Goal: Transaction & Acquisition: Book appointment/travel/reservation

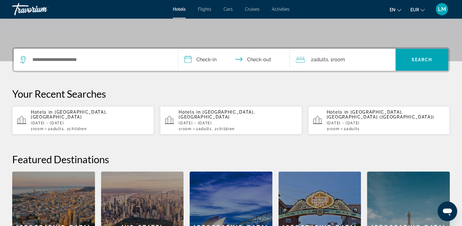
click at [118, 54] on div "Search widget" at bounding box center [96, 60] width 152 height 22
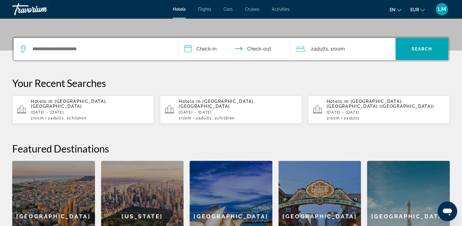
scroll to position [119, 0]
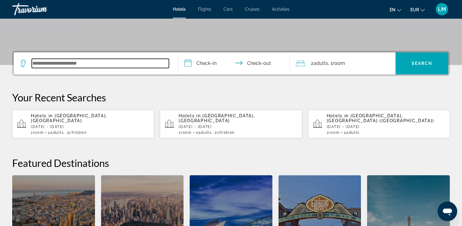
click at [116, 61] on input "Search widget" at bounding box center [100, 63] width 137 height 9
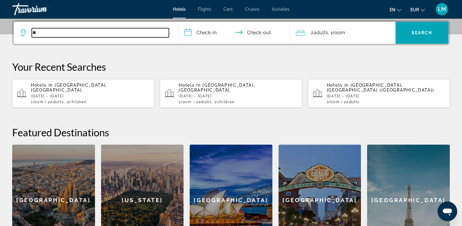
type input "*"
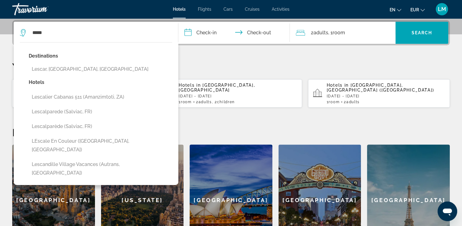
drag, startPoint x: 85, startPoint y: 65, endPoint x: 175, endPoint y: 55, distance: 90.4
click at [87, 65] on button "Lescar, [GEOGRAPHIC_DATA], [GEOGRAPHIC_DATA]" at bounding box center [101, 69] width 144 height 12
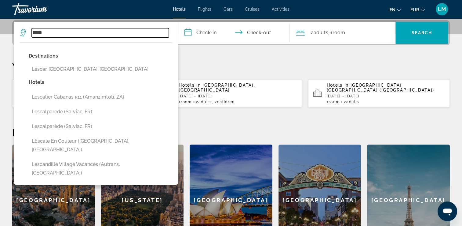
type input "**********"
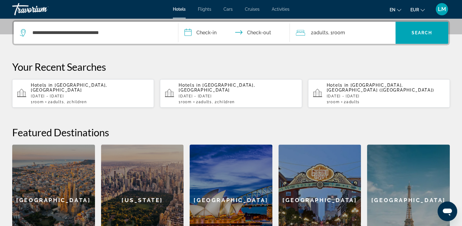
click at [210, 29] on input "**********" at bounding box center [236, 34] width 114 height 24
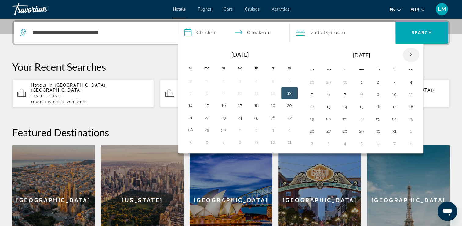
click at [405, 54] on th "Next month" at bounding box center [411, 54] width 17 height 13
click at [395, 117] on button "21" at bounding box center [395, 118] width 10 height 9
click at [414, 116] on button "22" at bounding box center [412, 118] width 10 height 9
type input "**********"
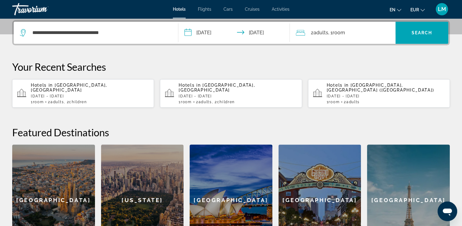
click at [335, 35] on span "Room" at bounding box center [339, 33] width 13 height 6
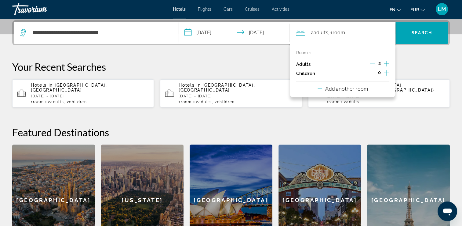
click at [387, 72] on icon "Increment children" at bounding box center [387, 73] width 6 height 6
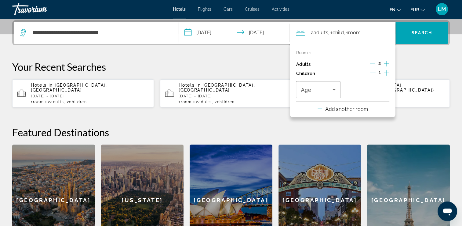
click at [387, 72] on icon "Increment children" at bounding box center [387, 73] width 6 height 6
click at [329, 86] on span "Travelers: 2 adults, 2 children" at bounding box center [316, 89] width 31 height 7
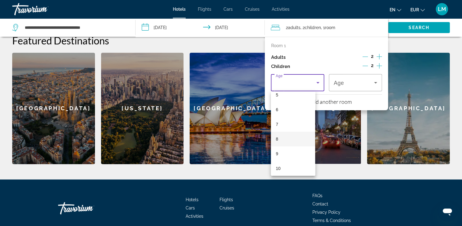
scroll to position [92, 0]
drag, startPoint x: 296, startPoint y: 157, endPoint x: 325, endPoint y: 124, distance: 44.0
click at [300, 153] on mat-option "10" at bounding box center [293, 156] width 44 height 15
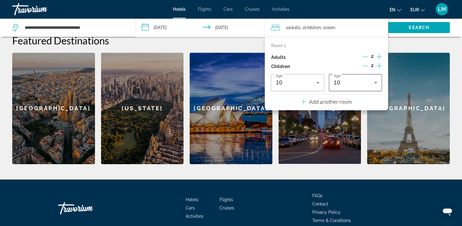
click at [352, 78] on div "10" at bounding box center [355, 82] width 43 height 17
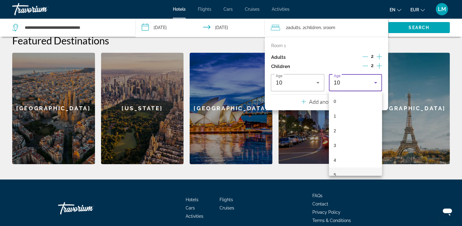
scroll to position [79, 0]
drag, startPoint x: 350, startPoint y: 168, endPoint x: 354, endPoint y: 166, distance: 4.9
click at [350, 168] on mat-option "10" at bounding box center [355, 168] width 53 height 15
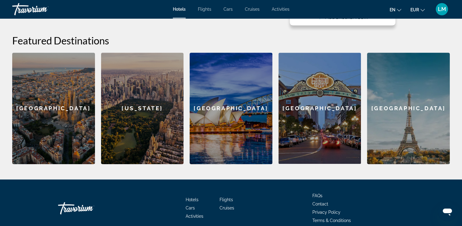
scroll to position [44, 0]
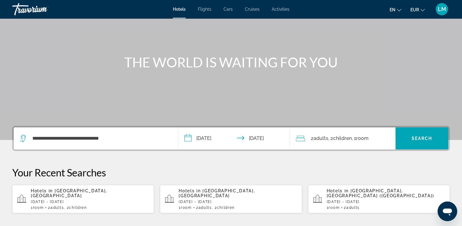
click at [322, 144] on div "2 Adult Adults , 2 Child Children , 1 Room rooms" at bounding box center [346, 138] width 100 height 22
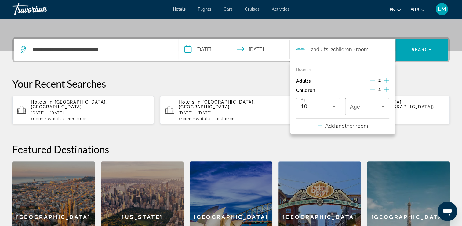
scroll to position [149, 0]
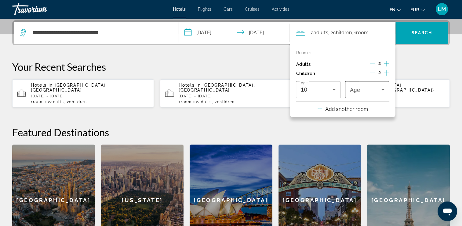
click at [367, 96] on div "Travelers: 2 adults, 2 children" at bounding box center [367, 89] width 35 height 17
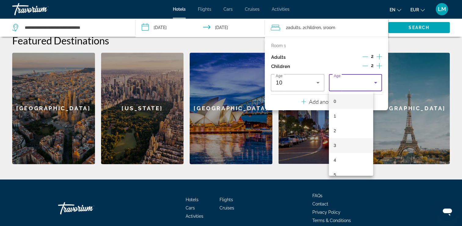
scroll to position [92, 0]
click at [347, 159] on mat-option "10" at bounding box center [351, 156] width 44 height 15
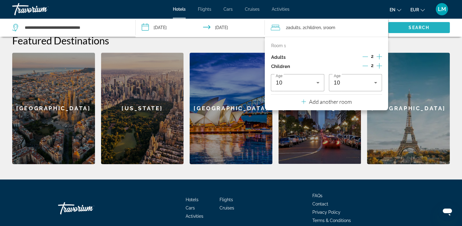
click at [408, 30] on span "Search widget" at bounding box center [420, 27] width 62 height 15
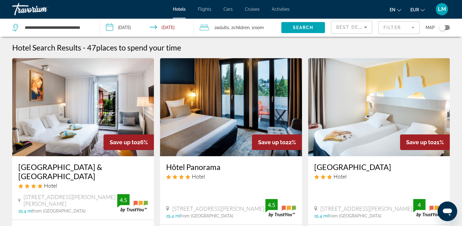
scroll to position [31, 0]
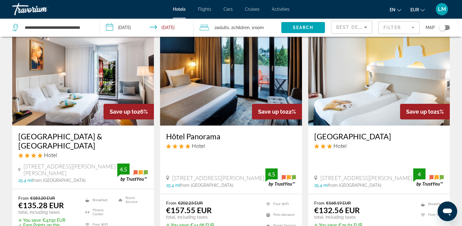
click at [394, 22] on mat-form-field "Filter" at bounding box center [399, 27] width 41 height 13
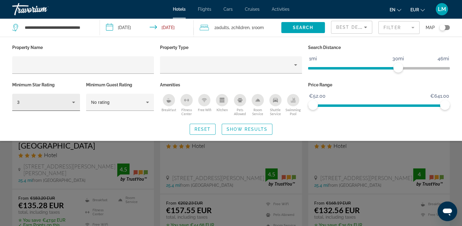
click at [57, 102] on div "3" at bounding box center [44, 101] width 55 height 7
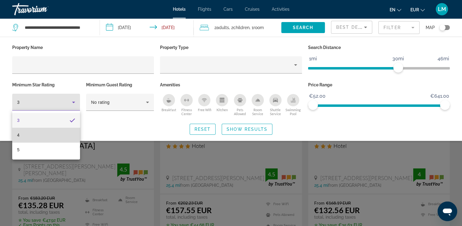
click at [44, 134] on mat-option "4" at bounding box center [46, 134] width 68 height 15
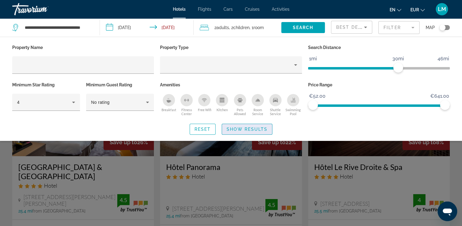
click at [255, 128] on span "Show Results" at bounding box center [247, 129] width 41 height 5
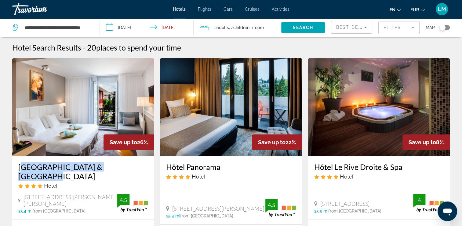
drag, startPoint x: 35, startPoint y: 165, endPoint x: 113, endPoint y: 166, distance: 78.0
click at [113, 166] on div "[GEOGRAPHIC_DATA] & [GEOGRAPHIC_DATA] Hotel 26 Av [PERSON_NAME] Bp83, [PERSON_N…" at bounding box center [83, 187] width 142 height 63
drag, startPoint x: 113, startPoint y: 166, endPoint x: 103, endPoint y: 166, distance: 10.4
copy h3 "[GEOGRAPHIC_DATA][PERSON_NAME]"
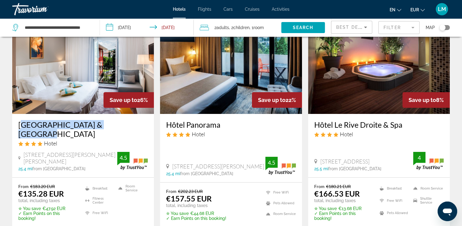
scroll to position [92, 0]
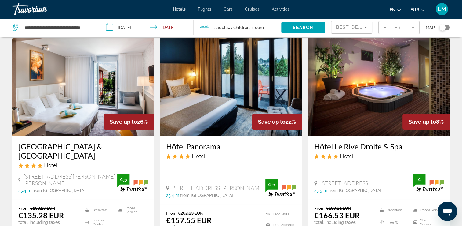
scroll to position [31, 0]
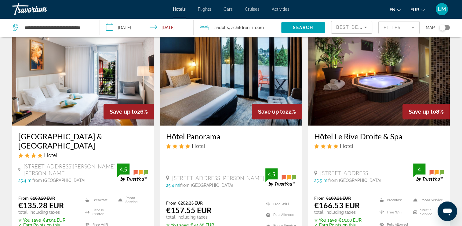
drag, startPoint x: 165, startPoint y: 138, endPoint x: 221, endPoint y: 135, distance: 56.3
click at [221, 135] on div "Hôtel Panorama Hotel [STREET_ADDRESS][PERSON_NAME] 25.4 mi from [GEOGRAPHIC_DAT…" at bounding box center [231, 159] width 142 height 68
drag, startPoint x: 221, startPoint y: 135, endPoint x: 217, endPoint y: 136, distance: 4.5
copy h3 "Hôtel Panorama"
click at [158, 132] on app-hotels-search-item "Save up to 22% Hôtel Panorama Hotel 11-[STREET_ADDRESS][PERSON_NAME] 25.4 mi fr…" at bounding box center [231, 142] width 148 height 228
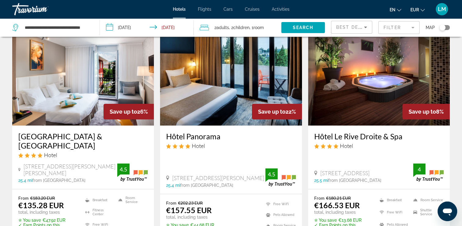
drag, startPoint x: 312, startPoint y: 138, endPoint x: 402, endPoint y: 134, distance: 90.6
click at [402, 134] on div "Hôtel Le Rive Droite & Spa Hotel [STREET_ADDRESS] 25.5 mi from [GEOGRAPHIC_DATA…" at bounding box center [379, 156] width 142 height 63
drag, startPoint x: 402, startPoint y: 134, endPoint x: 399, endPoint y: 134, distance: 3.7
copy h3 "Hôtel Le Rive Droite & Spa"
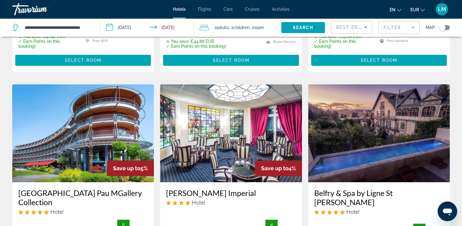
scroll to position [275, 0]
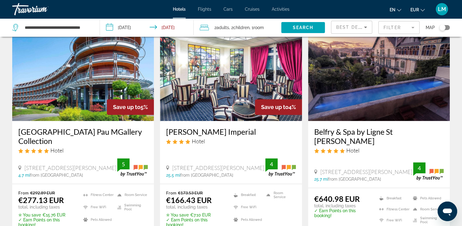
drag, startPoint x: 164, startPoint y: 120, endPoint x: 254, endPoint y: 120, distance: 90.2
click at [254, 121] on div "[PERSON_NAME] Imperial Hotel [STREET_ADDRESS][PERSON_NAME] 25.5 mi from [GEOGRA…" at bounding box center [231, 152] width 142 height 63
drag, startPoint x: 254, startPoint y: 120, endPoint x: 248, endPoint y: 120, distance: 5.8
copy h3 "[PERSON_NAME] Imperial"
click at [307, 131] on app-hotels-search-item "Belfry & Spa by Ligne St [PERSON_NAME] Hotel [STREET_ADDRESS][PERSON_NAME] 25.7…" at bounding box center [379, 136] width 148 height 227
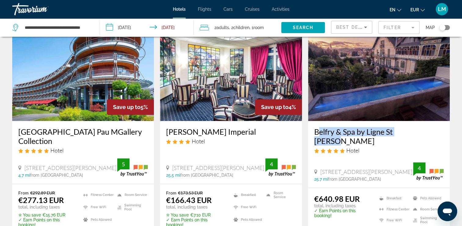
drag, startPoint x: 313, startPoint y: 122, endPoint x: 414, endPoint y: 123, distance: 100.9
click at [414, 123] on div "Belfry & Spa by Ligne St [PERSON_NAME] Hotel [STREET_ADDRESS][PERSON_NAME] 25.7…" at bounding box center [379, 154] width 142 height 67
drag, startPoint x: 414, startPoint y: 123, endPoint x: 408, endPoint y: 121, distance: 5.8
copy h3 "Belfry & Spa by Ligne St [PERSON_NAME]"
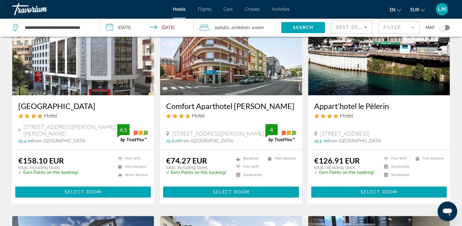
scroll to position [458, 0]
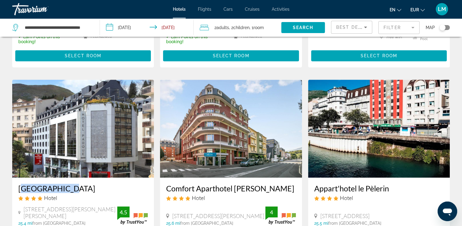
drag, startPoint x: 12, startPoint y: 172, endPoint x: 64, endPoint y: 182, distance: 52.9
click at [64, 182] on div "[GEOGRAPHIC_DATA] Hotel [STREET_ADDRESS][PERSON_NAME][PERSON_NAME] 25.4 mi from…" at bounding box center [83, 204] width 142 height 54
drag, startPoint x: 64, startPoint y: 182, endPoint x: 60, endPoint y: 180, distance: 4.8
copy h3 "[GEOGRAPHIC_DATA]"
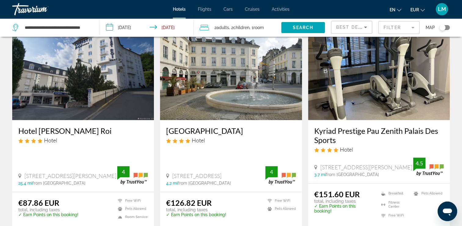
scroll to position [855, 0]
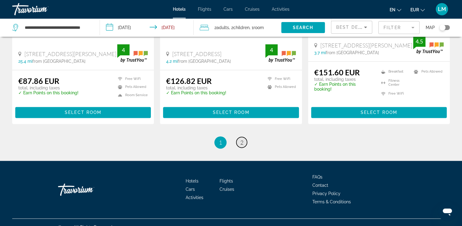
click at [240, 137] on link "page 2" at bounding box center [242, 142] width 11 height 11
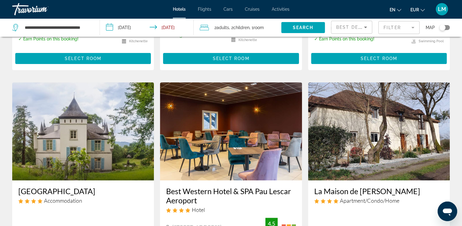
scroll to position [183, 0]
